Goal: Task Accomplishment & Management: Use online tool/utility

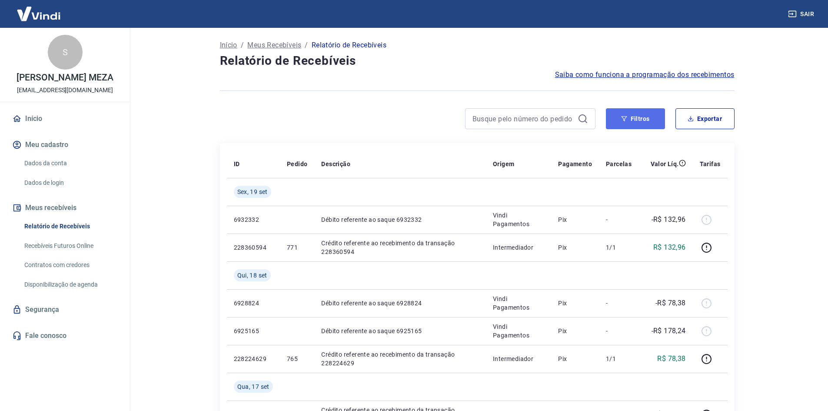
click at [633, 127] on button "Filtros" at bounding box center [635, 118] width 59 height 21
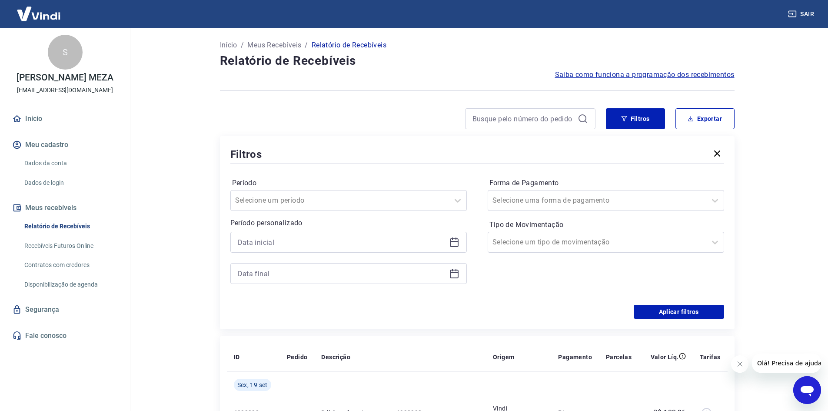
click at [456, 243] on icon at bounding box center [454, 242] width 10 height 10
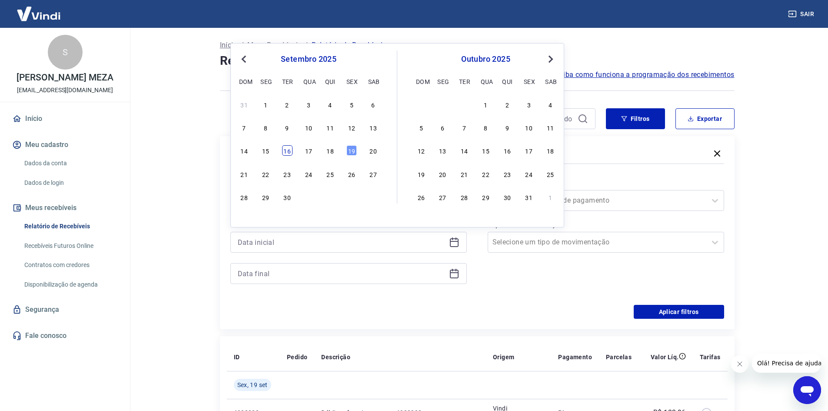
click at [289, 155] on div "16" at bounding box center [287, 150] width 10 height 10
type input "[DATE]"
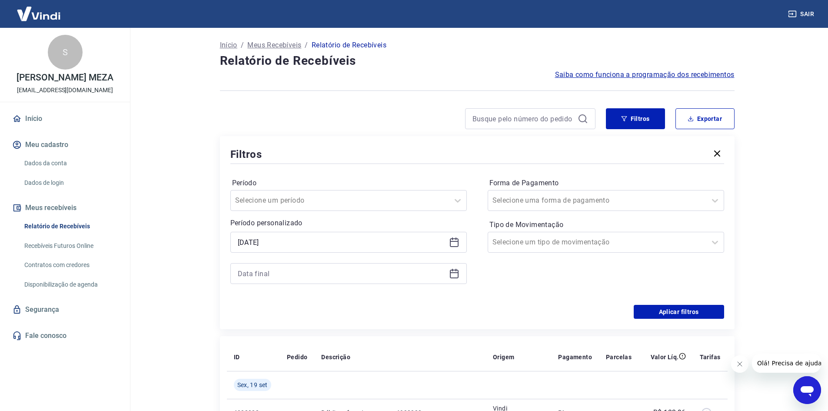
click at [456, 277] on icon at bounding box center [454, 273] width 10 height 10
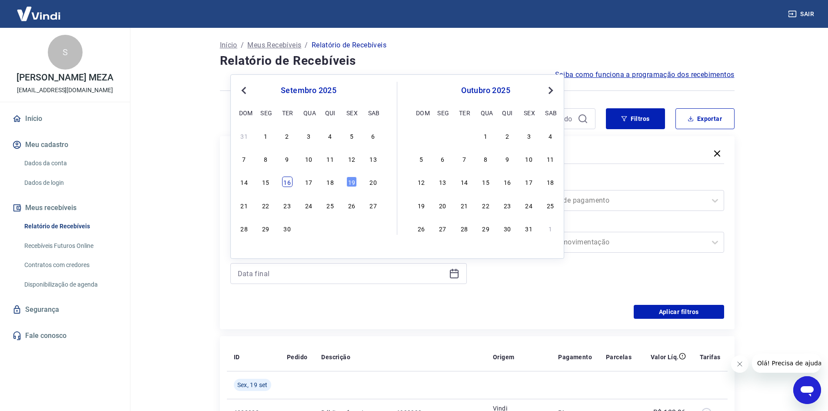
click at [288, 180] on div "16" at bounding box center [287, 181] width 10 height 10
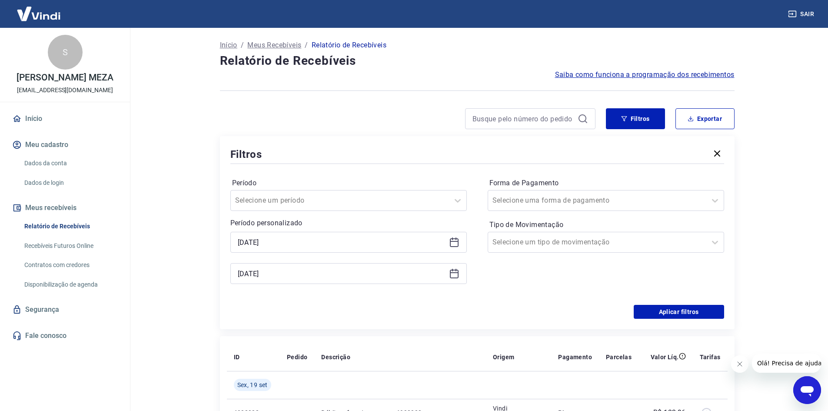
click at [348, 180] on label "Período" at bounding box center [348, 183] width 233 height 10
click at [454, 274] on icon at bounding box center [454, 273] width 10 height 10
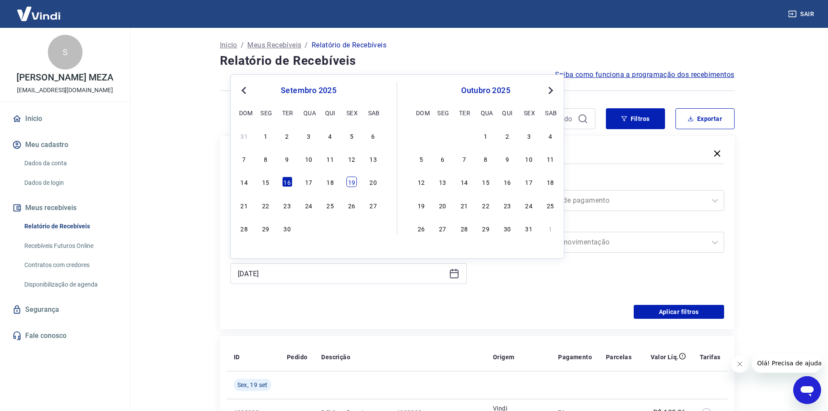
click at [346, 180] on div "19" at bounding box center [351, 181] width 10 height 10
type input "[DATE]"
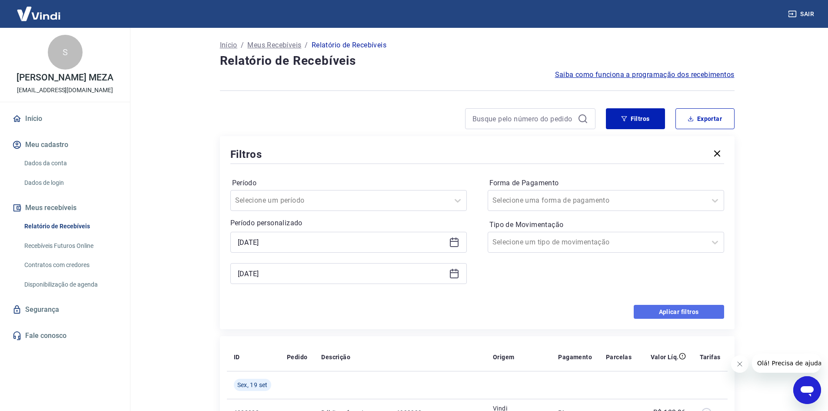
click at [675, 314] on button "Aplicar filtros" at bounding box center [679, 312] width 90 height 14
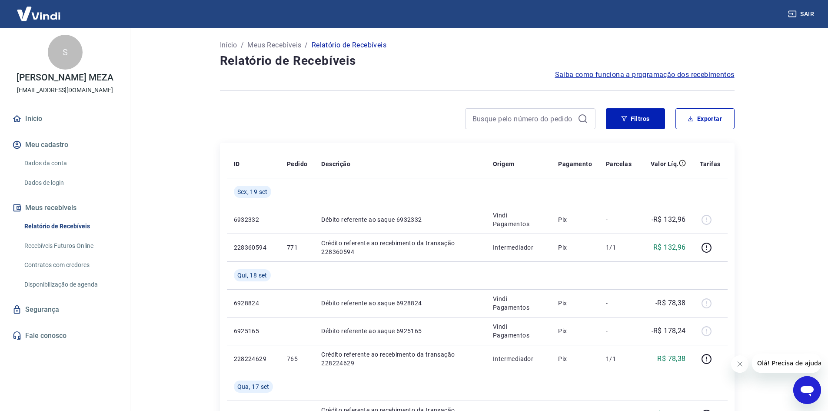
click at [743, 370] on button "Fechar mensagem da empresa" at bounding box center [739, 363] width 17 height 17
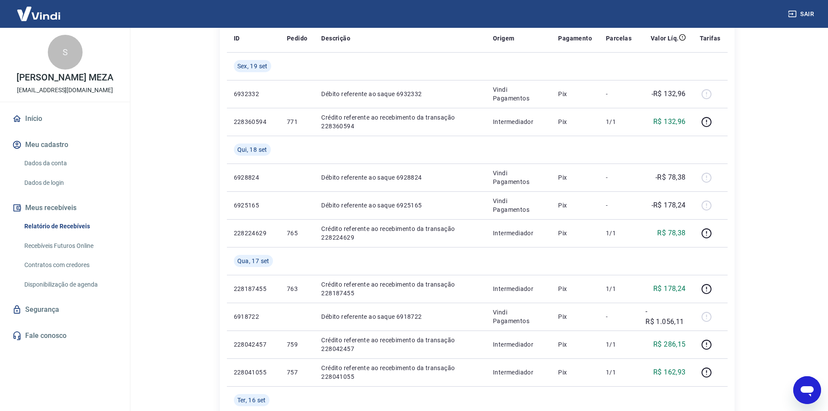
scroll to position [23, 0]
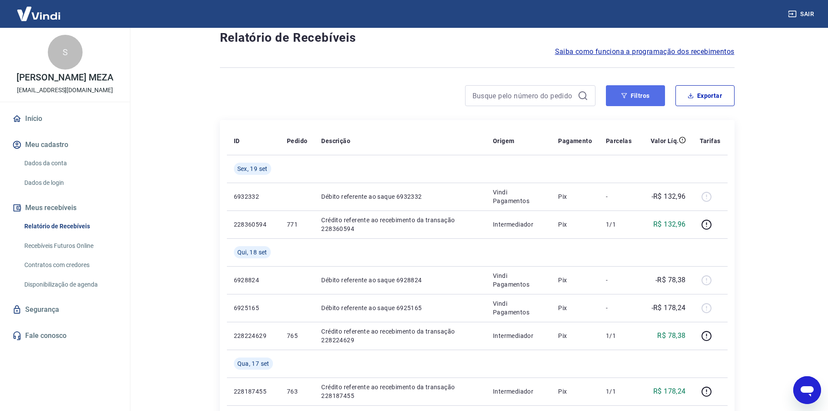
click at [644, 100] on button "Filtros" at bounding box center [635, 95] width 59 height 21
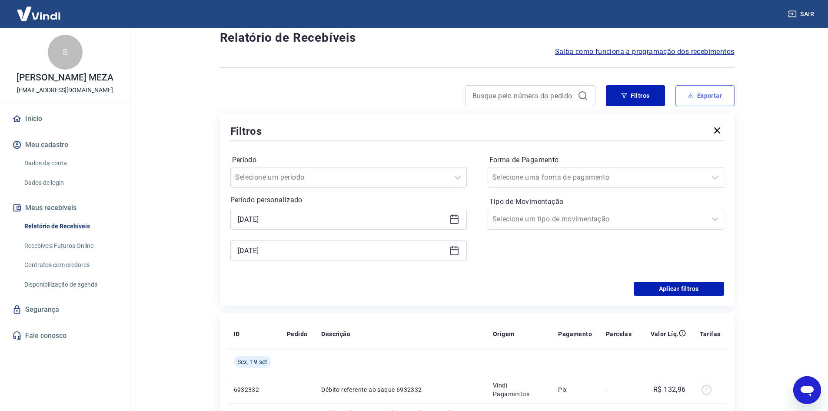
click at [705, 97] on button "Exportar" at bounding box center [705, 95] width 59 height 21
type input "[DATE]"
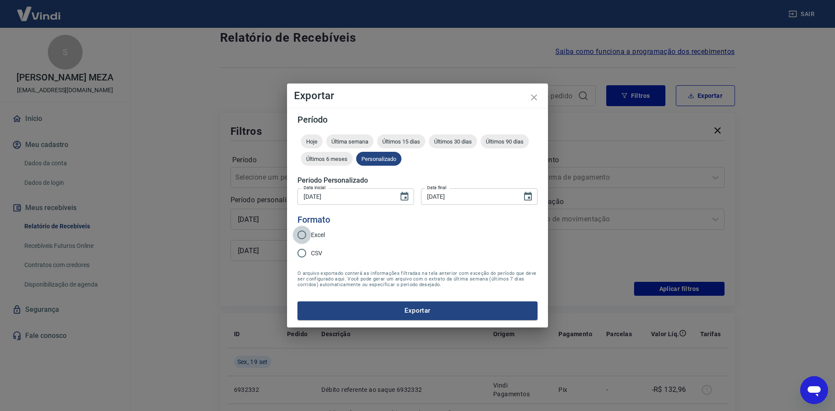
click at [303, 233] on input "Excel" at bounding box center [302, 235] width 18 height 18
radio input "true"
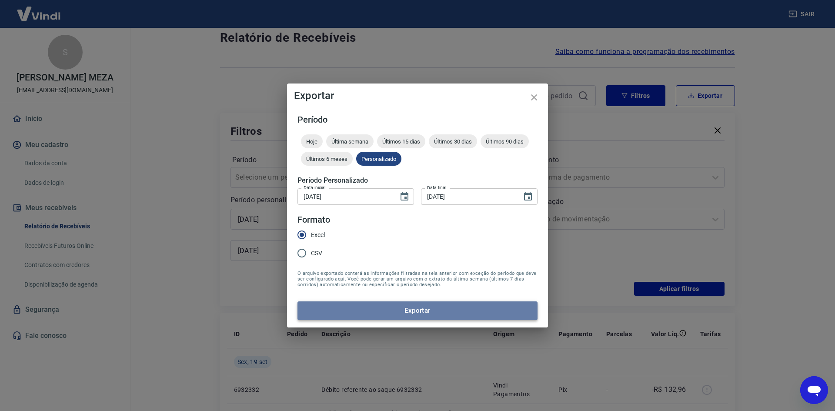
click at [386, 307] on button "Exportar" at bounding box center [417, 310] width 240 height 18
